Goal: Task Accomplishment & Management: Use online tool/utility

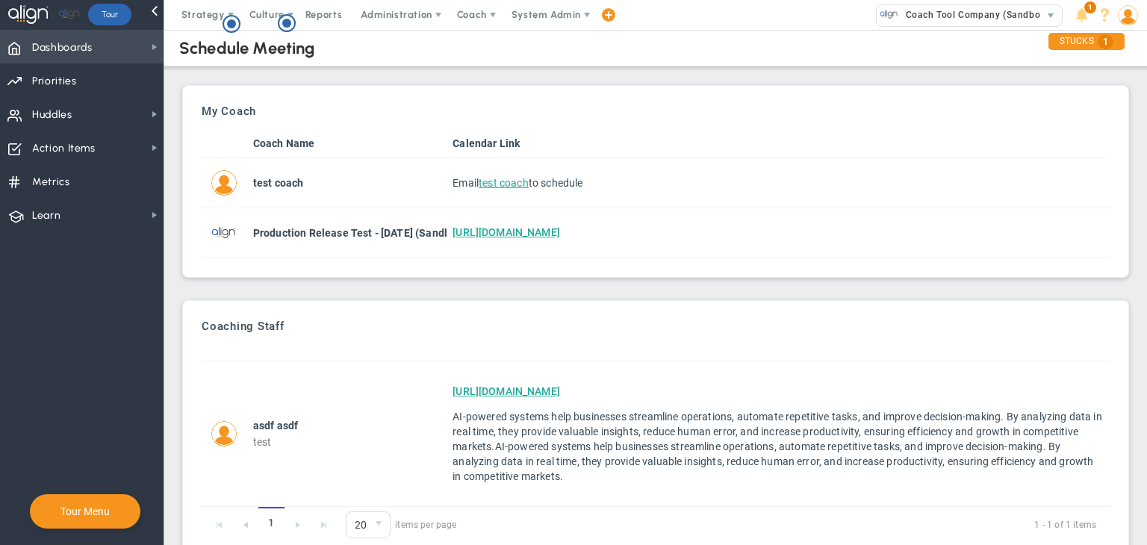
click at [137, 47] on span "Dashboards Dashboards" at bounding box center [81, 47] width 163 height 34
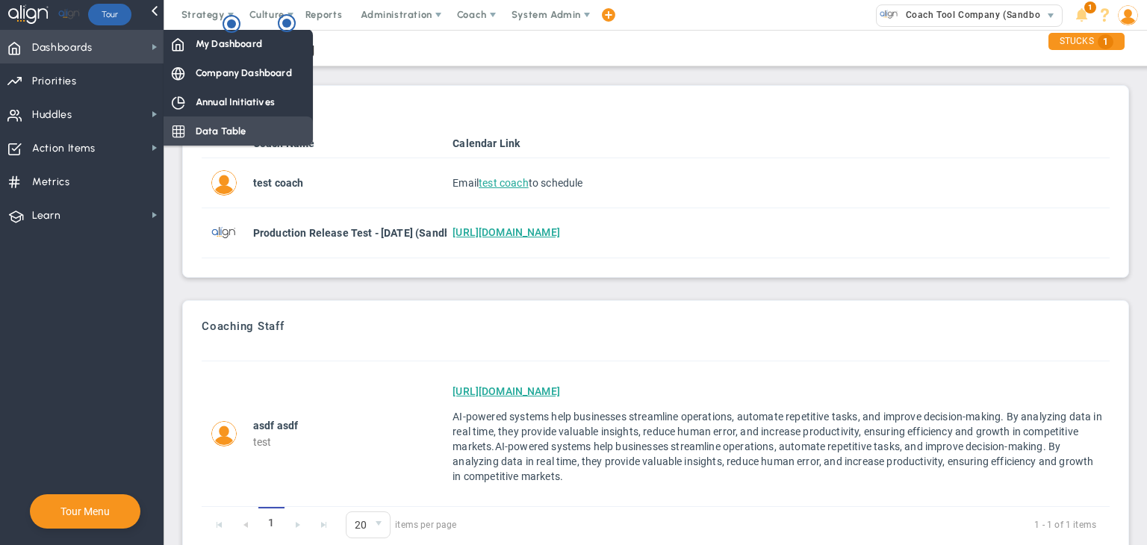
click at [230, 124] on span "Data Table" at bounding box center [221, 131] width 51 height 14
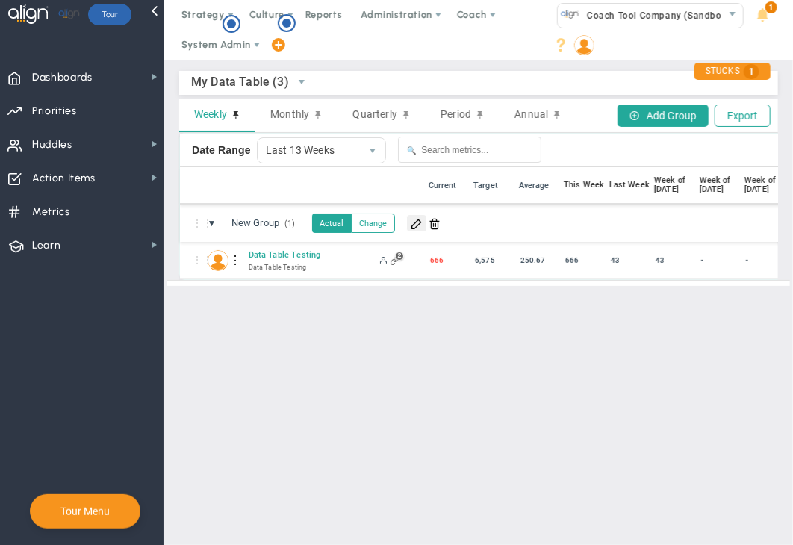
click at [418, 225] on span at bounding box center [417, 223] width 12 height 12
